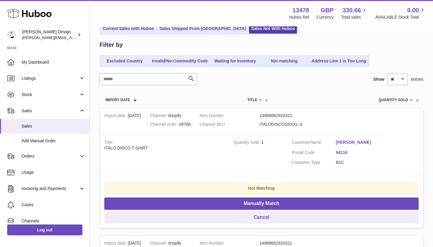
scroll to position [46, 0]
click at [149, 80] on input "text" at bounding box center [149, 79] width 98 height 12
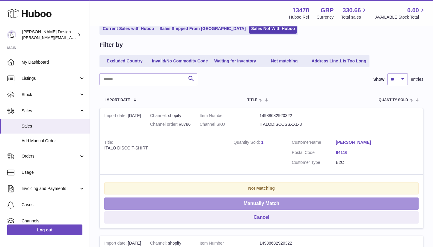
click at [261, 208] on button "Manually Match" at bounding box center [261, 203] width 315 height 12
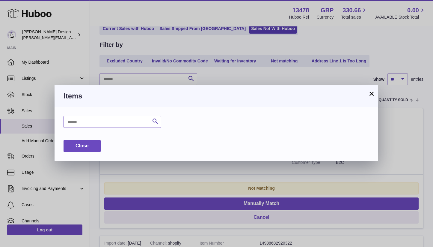
click at [89, 122] on input "text" at bounding box center [113, 122] width 98 height 12
type input "**********"
click at [370, 93] on button "×" at bounding box center [371, 93] width 7 height 7
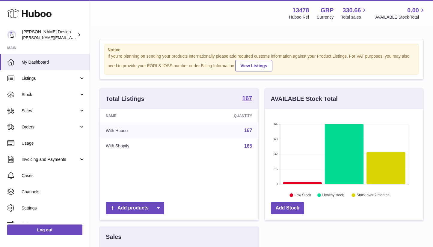
scroll to position [94, 158]
click at [21, 111] on link "Sales" at bounding box center [45, 111] width 90 height 16
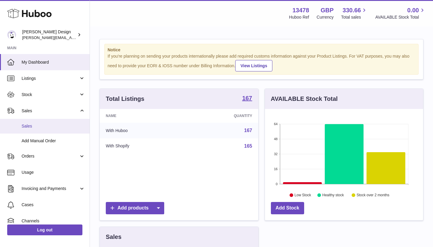
click at [24, 127] on span "Sales" at bounding box center [54, 126] width 64 height 6
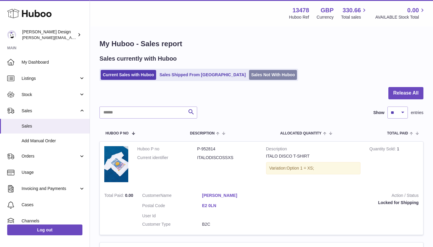
click at [249, 74] on link "Sales Not With Huboo" at bounding box center [273, 75] width 48 height 10
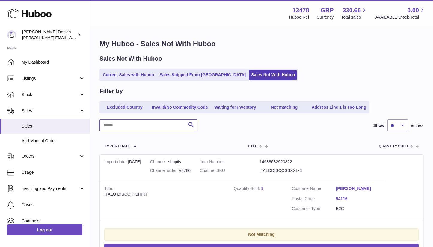
click at [157, 126] on input "text" at bounding box center [149, 125] width 98 height 12
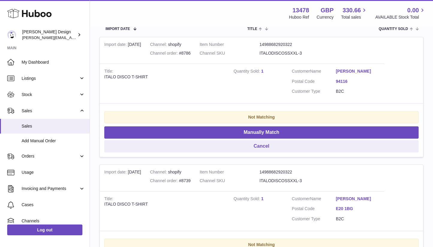
scroll to position [102, 0]
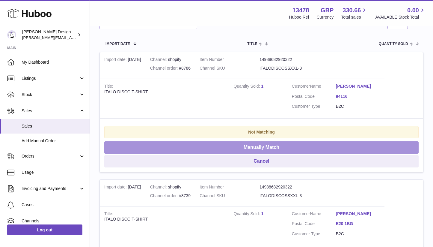
click at [247, 145] on button "Manually Match" at bounding box center [261, 147] width 315 height 12
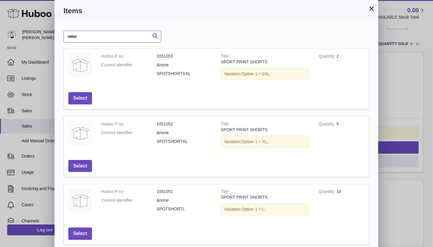
click at [119, 40] on input "text" at bounding box center [113, 37] width 98 height 12
type input "**********"
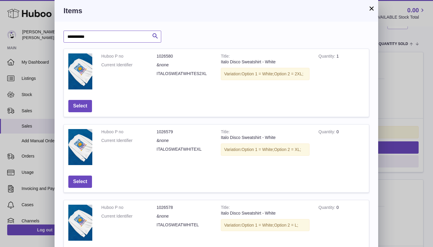
scroll to position [218, 0]
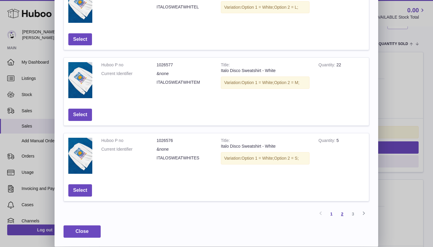
click at [341, 215] on link "2" at bounding box center [342, 213] width 11 height 11
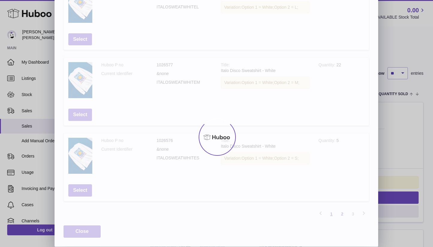
scroll to position [27, 0]
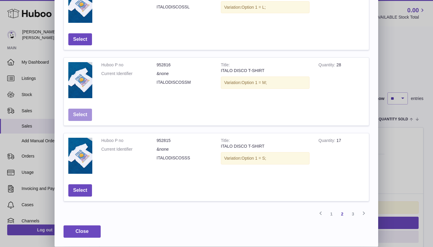
click at [77, 117] on button "Select" at bounding box center [80, 115] width 24 height 12
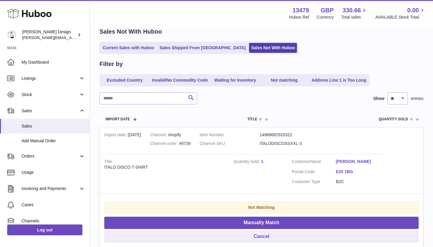
scroll to position [82, 0]
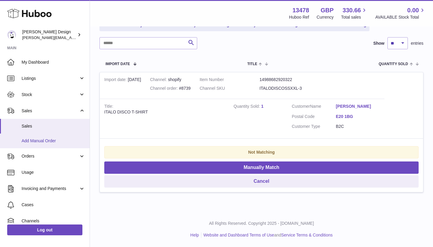
click at [53, 142] on span "Add Manual Order" at bounding box center [54, 141] width 64 height 6
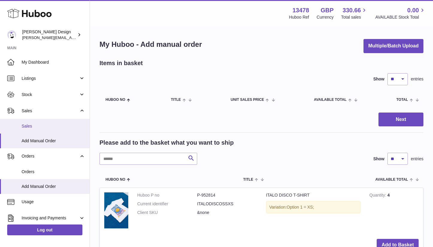
click at [23, 126] on span "Sales" at bounding box center [54, 126] width 64 height 6
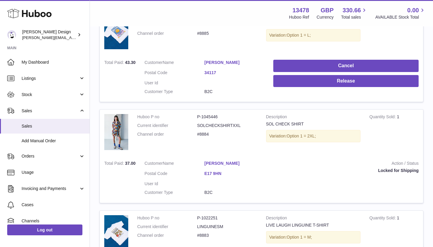
scroll to position [966, 0]
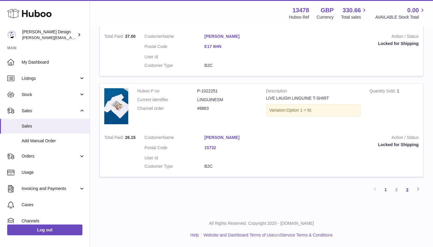
click at [408, 192] on link "3" at bounding box center [407, 189] width 11 height 11
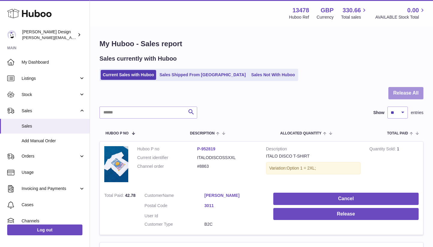
click at [404, 93] on button "Release All" at bounding box center [406, 93] width 35 height 12
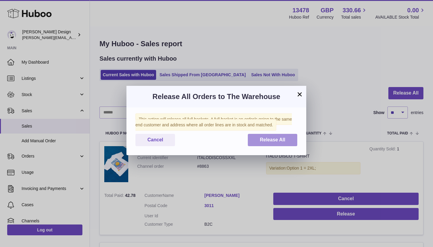
click at [279, 142] on span "Release All" at bounding box center [272, 139] width 25 height 5
